Goal: Submit feedback/report problem: Submit feedback/report problem

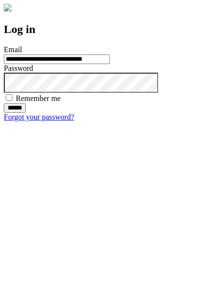
type input "**********"
click at [26, 113] on input "******" at bounding box center [15, 108] width 22 height 10
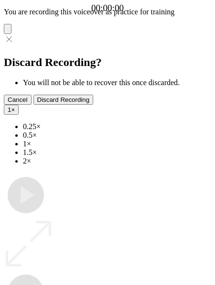
type input "**********"
